Goal: Find specific page/section: Find specific page/section

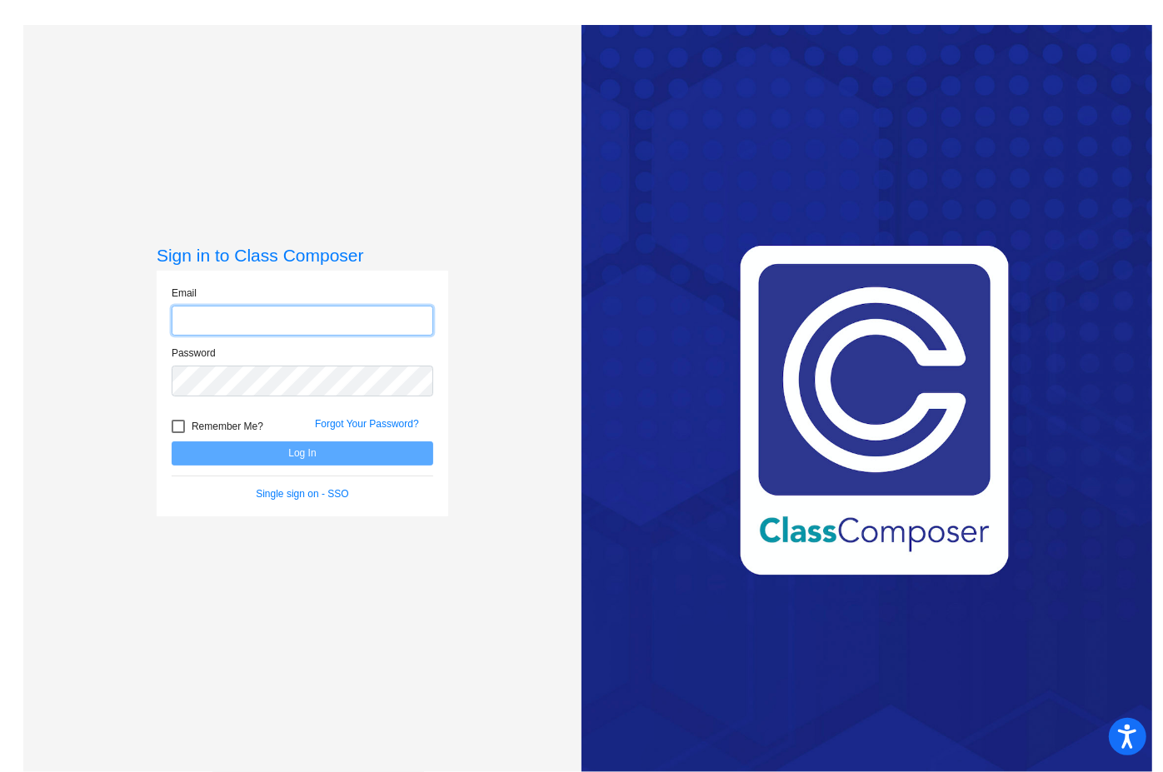
type input "[EMAIL_ADDRESS][DOMAIN_NAME]"
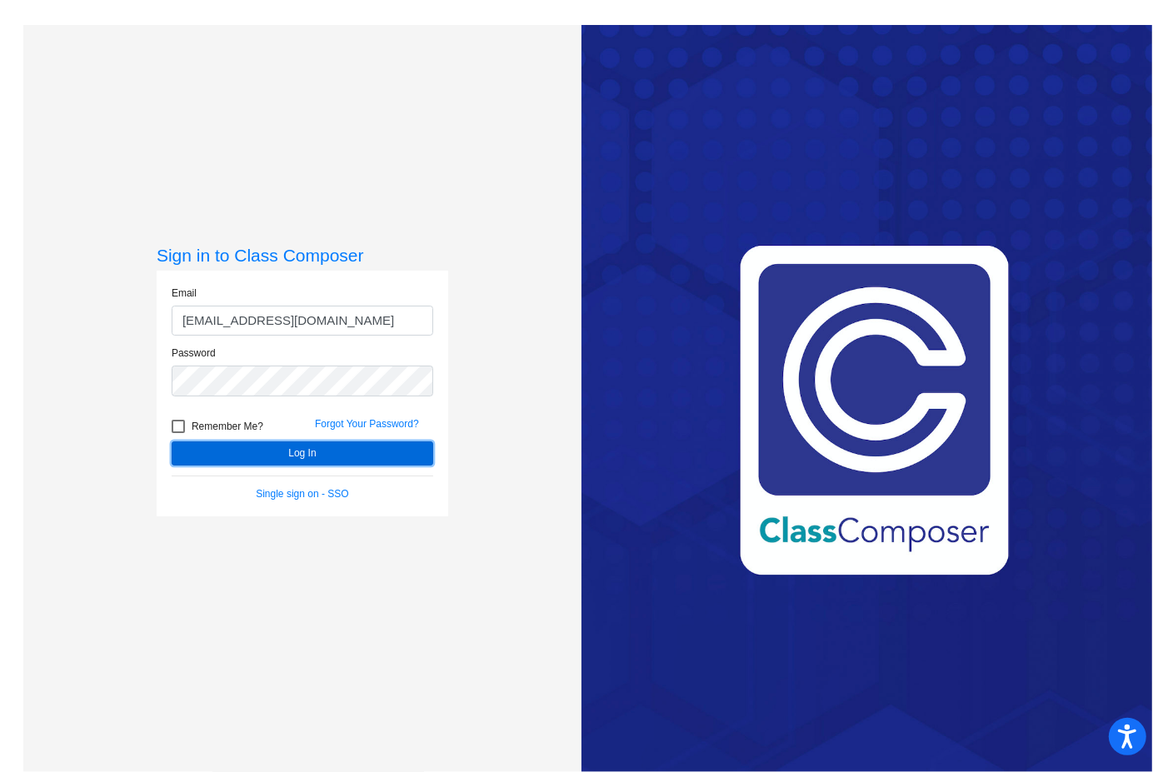
click at [281, 451] on button "Log In" at bounding box center [303, 453] width 262 height 24
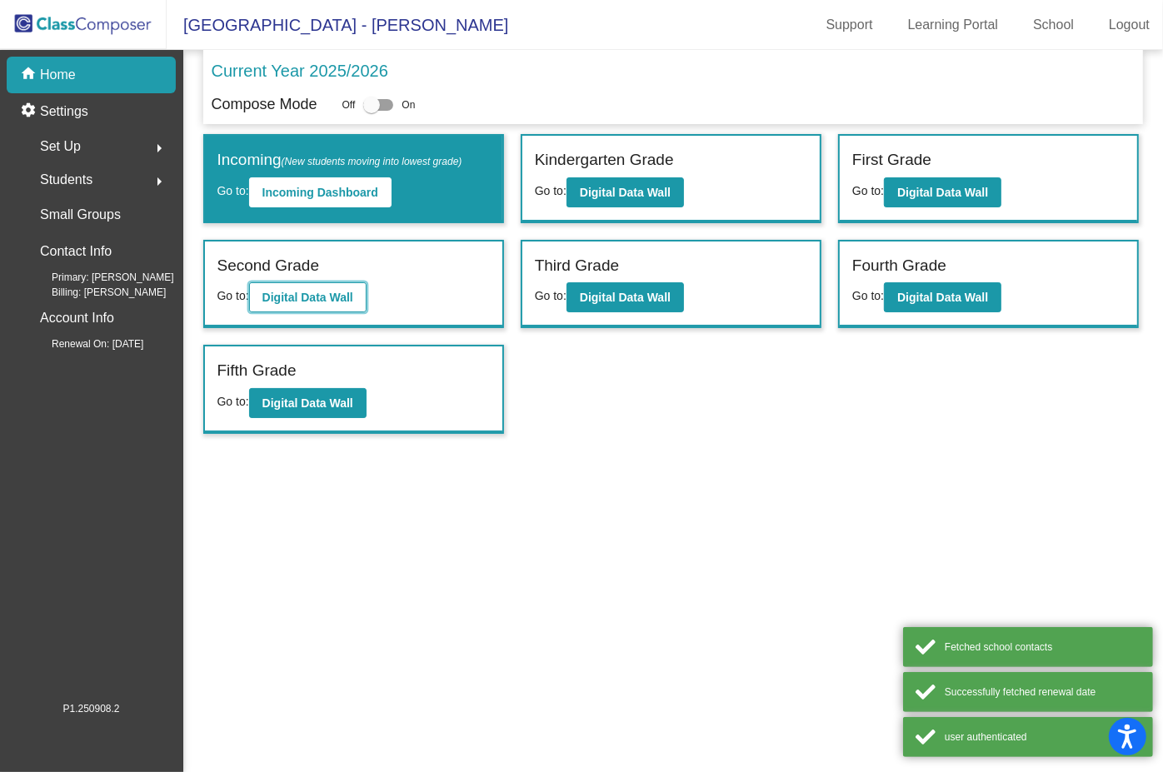
click at [326, 297] on b "Digital Data Wall" at bounding box center [307, 297] width 91 height 13
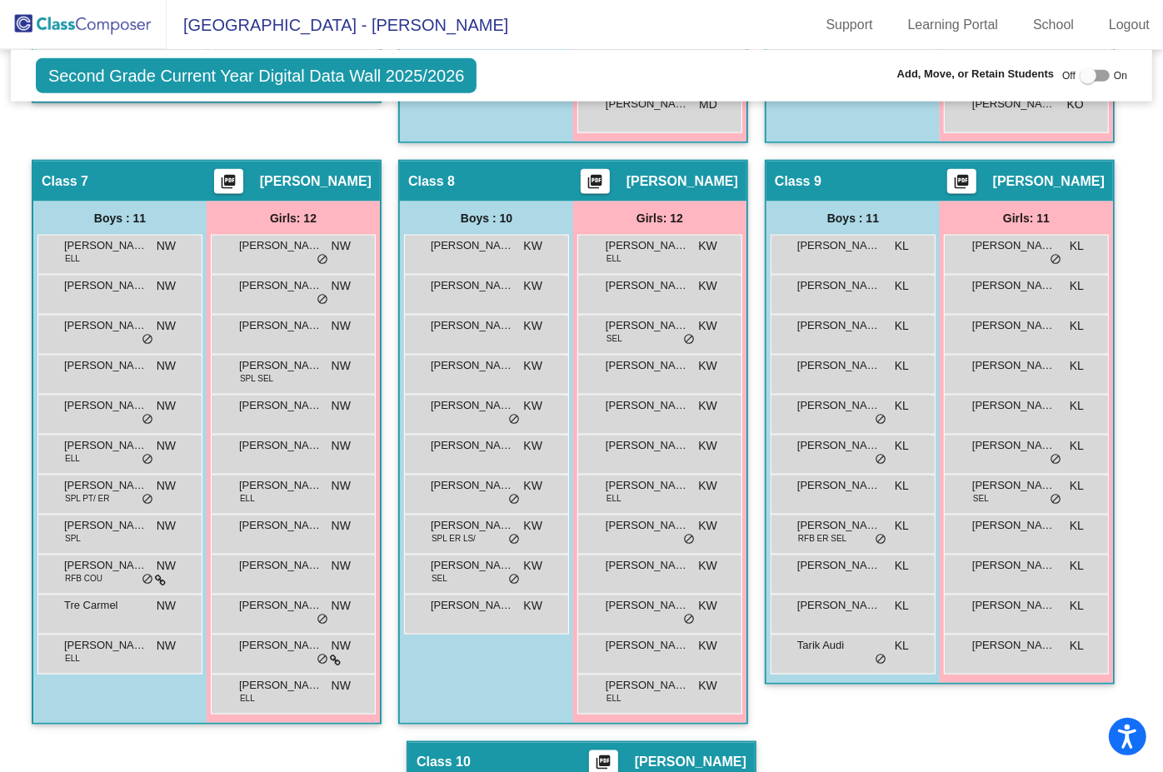
scroll to position [1621, 0]
